Goal: Information Seeking & Learning: Find specific page/section

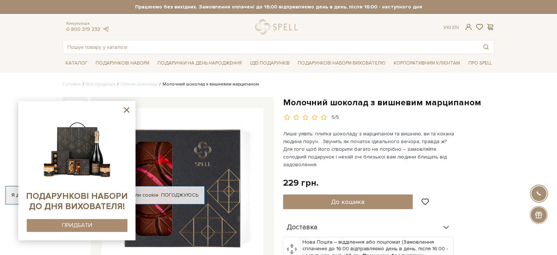
click at [126, 109] on icon at bounding box center [126, 109] width 5 height 5
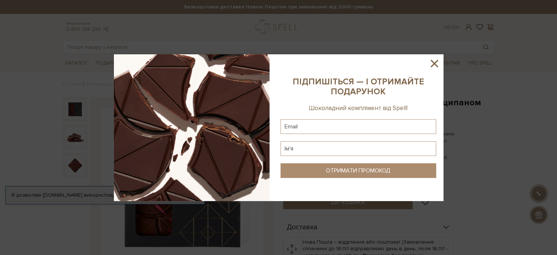
click at [428, 66] on icon at bounding box center [434, 63] width 12 height 12
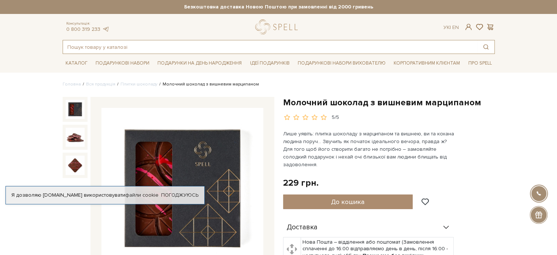
click at [123, 49] on input "text" at bounding box center [270, 46] width 415 height 13
paste input "Шоколад "Плитка з молочного шоколаду з вишневим марципаном""
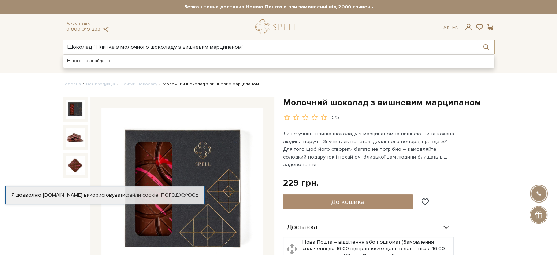
type input "Шоколад "Плитка з молочного шоколаду з вишневим марципаном""
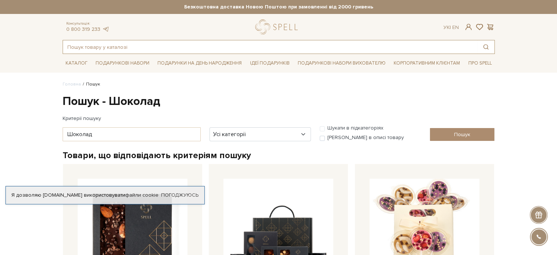
click at [123, 49] on input "text" at bounding box center [270, 46] width 415 height 13
paste input "Шоколад "Плитка з молочного шоколаду з вишневим марципаном""
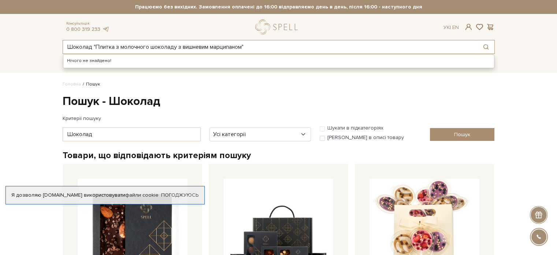
drag, startPoint x: 92, startPoint y: 47, endPoint x: 64, endPoint y: 45, distance: 28.2
click at [64, 45] on input "Шоколад "Плитка з молочного шоколаду з вишневим марципаном"" at bounding box center [270, 46] width 415 height 13
type input ""Плитка з молочного шоколаду з вишневим марципаном""
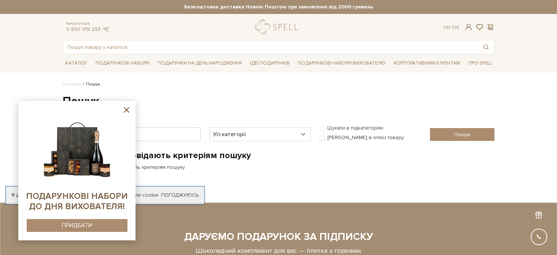
click at [127, 111] on icon at bounding box center [126, 109] width 9 height 9
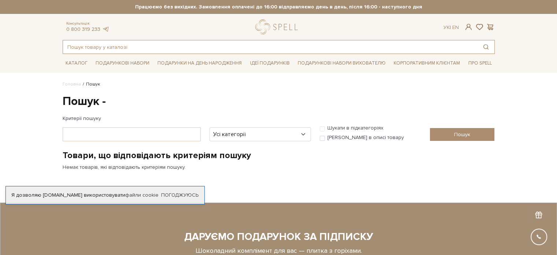
click at [131, 46] on input "text" at bounding box center [270, 46] width 415 height 13
paste input "Цукерка нарізна марципан боби тонка, квадратна"
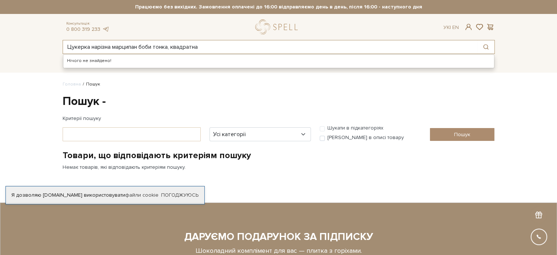
type input "Цукерка нарізна марципан боби тонка, квадратна"
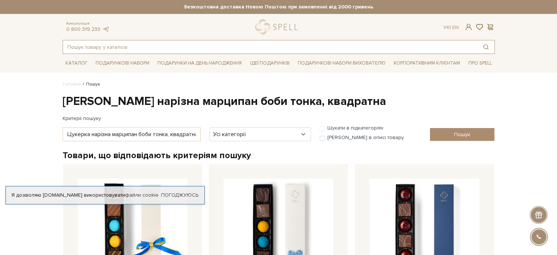
click at [135, 49] on input "text" at bounding box center [270, 46] width 415 height 13
paste input "Плитка солона карамель з мигдальним печивом та брауні, 110 г, нф"
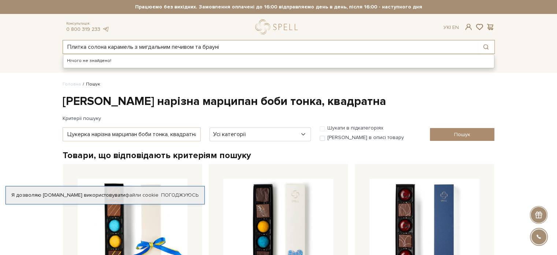
type input "Плитка солона карамель з мигдальним печивом та брауні"
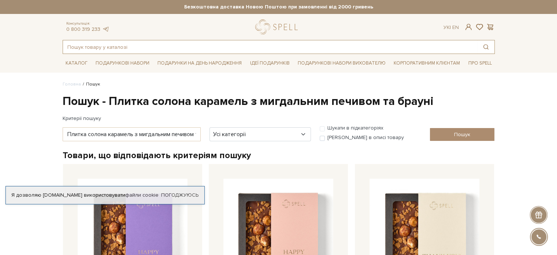
click at [125, 46] on input "text" at bounding box center [270, 46] width 415 height 13
paste input "Плитка Санта з подрібленим фундуком, 90 г, нф"
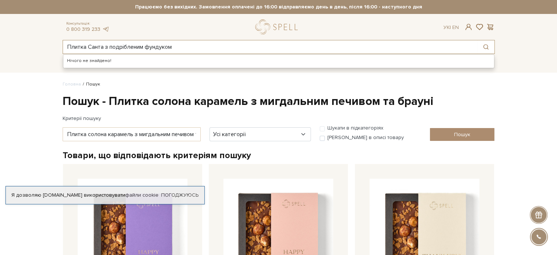
type input "Плитка Санта з подрібленим фундуком"
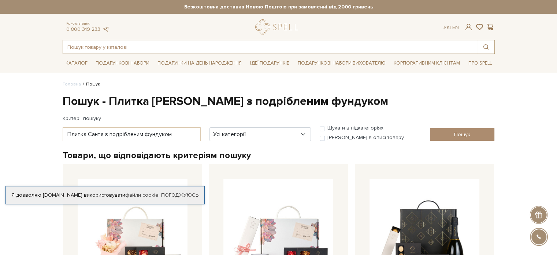
click at [203, 47] on input "text" at bounding box center [270, 46] width 415 height 13
paste input "Плитка з чорного шоколаду з апельсином та малиною, н/ф"
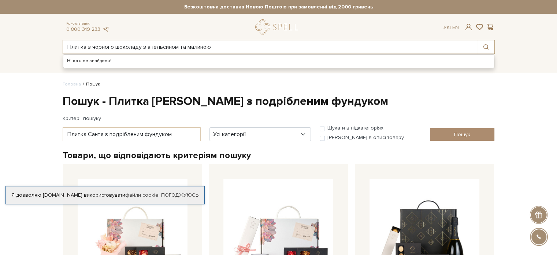
type input "Плитка з чорного шоколаду з апельсином та малиною"
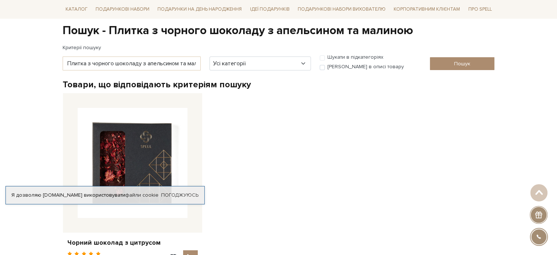
scroll to position [37, 0]
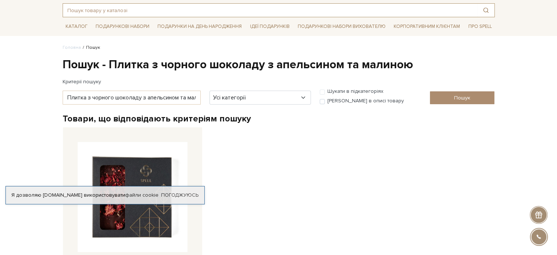
click at [139, 13] on input "text" at bounding box center [270, 10] width 415 height 13
paste input "Плитка Просеко з золотими та срібними бризками, 100 г, нф"
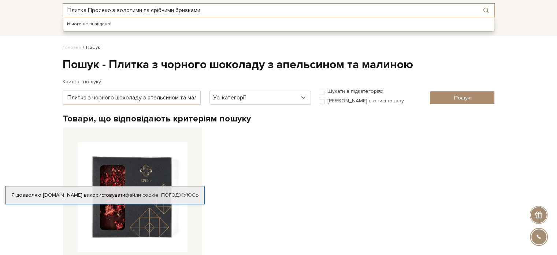
type input "Плитка Просеко з золотими та срібними бризками"
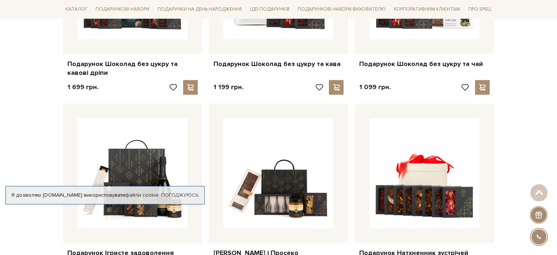
scroll to position [330, 0]
